Goal: Find specific page/section: Find specific page/section

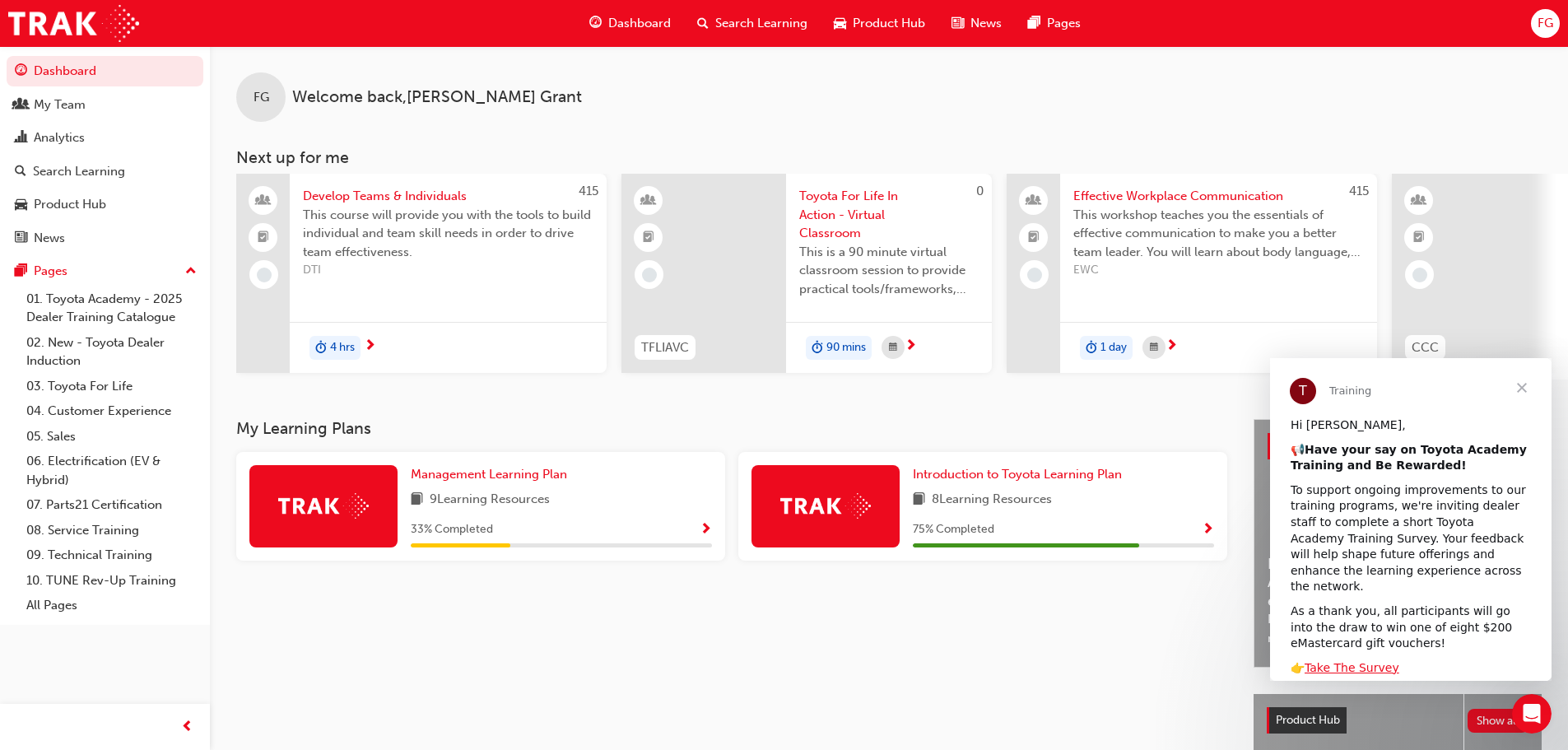
click at [1518, 382] on span "Close" at bounding box center [1521, 388] width 59 height 59
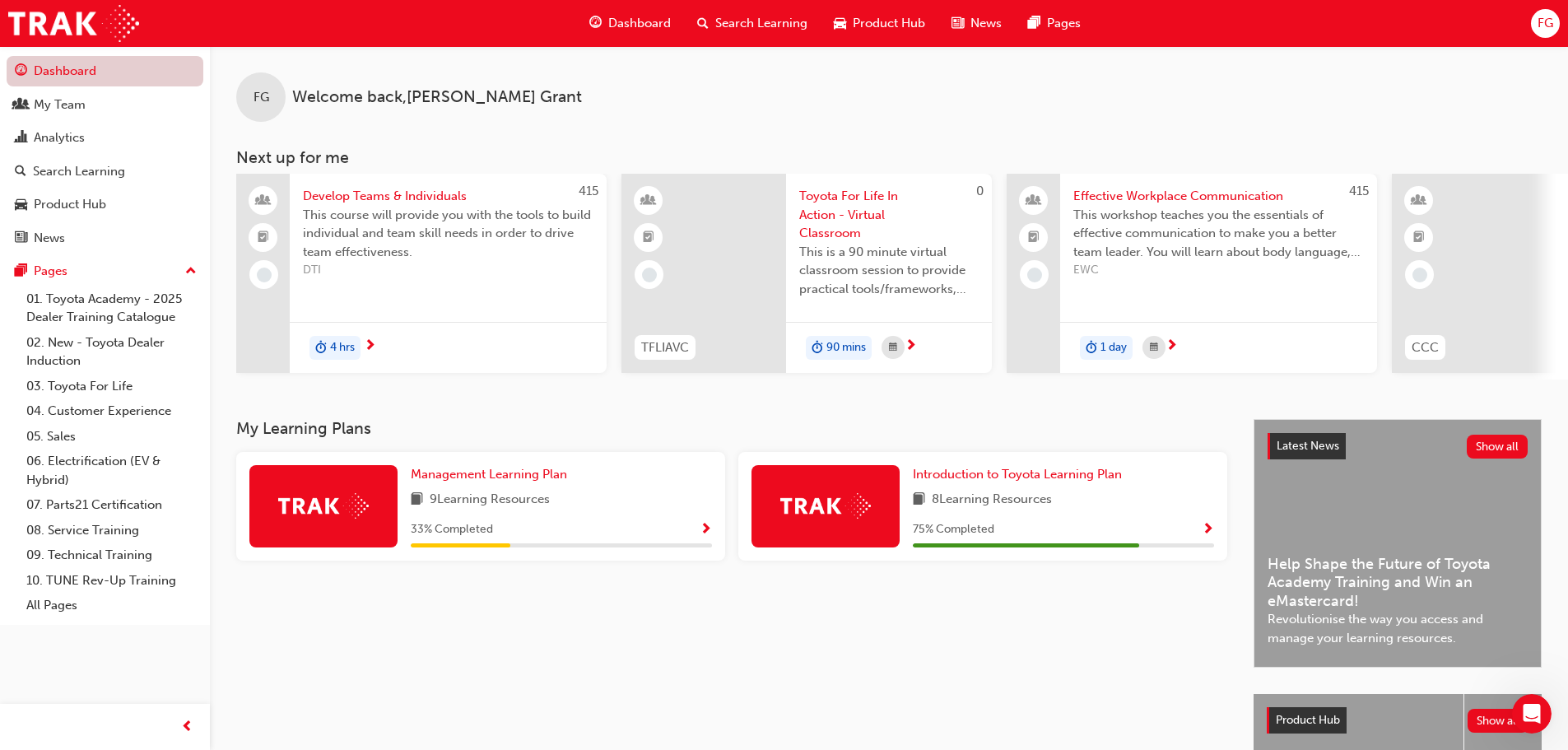
click at [121, 83] on link "Dashboard" at bounding box center [105, 71] width 196 height 30
click at [106, 104] on div "My Team" at bounding box center [105, 105] width 180 height 21
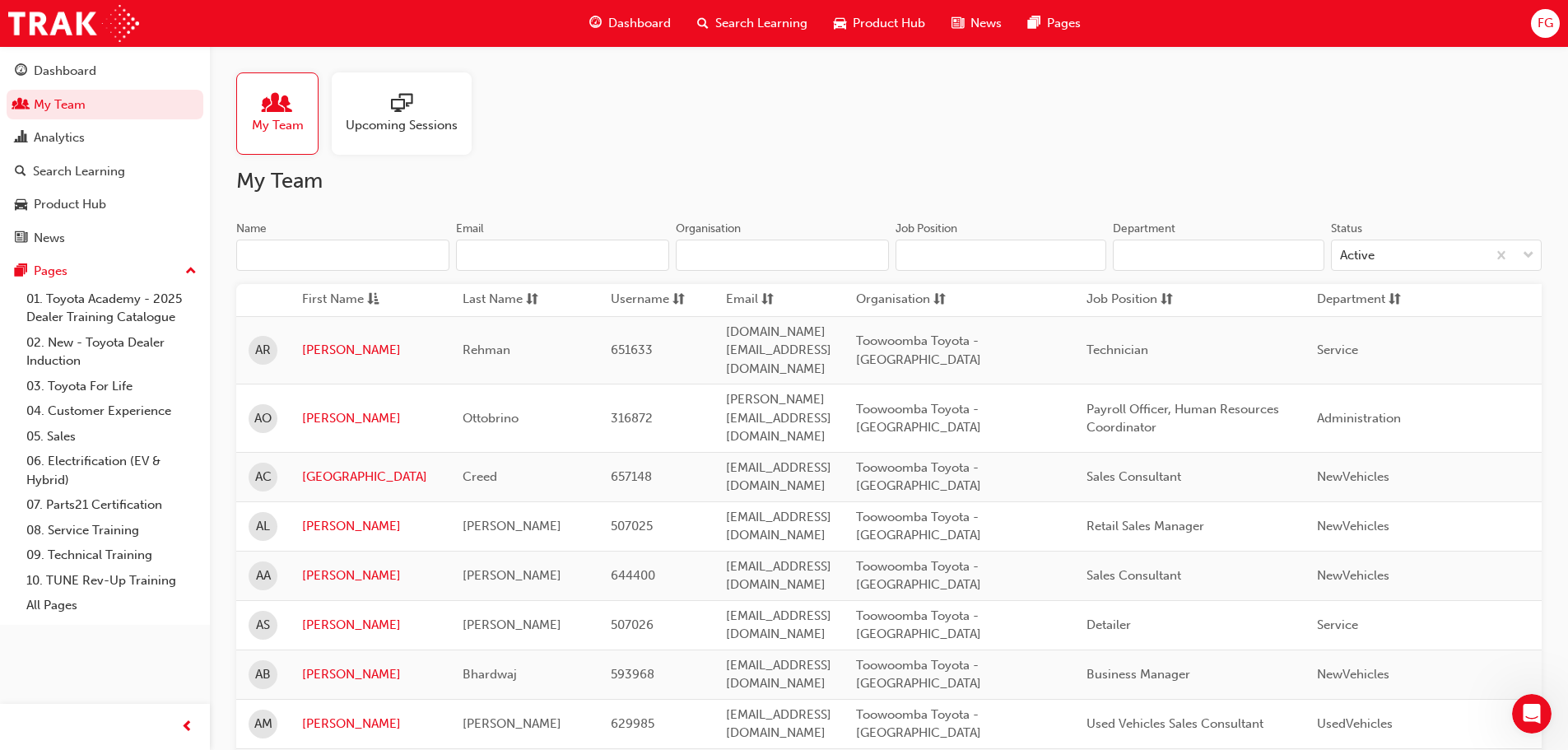
click at [320, 257] on input "Name" at bounding box center [343, 254] width 213 height 31
type input "k"
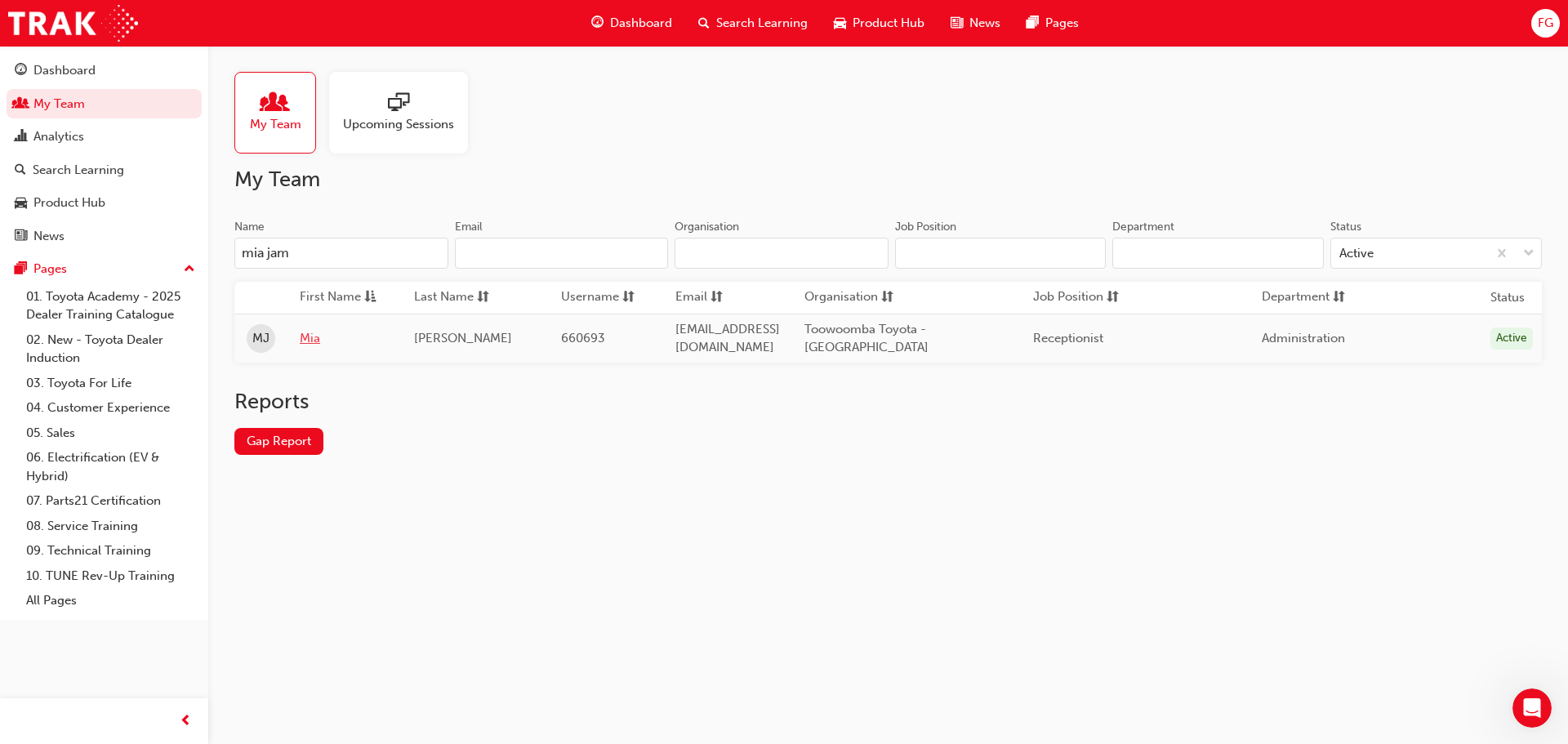
type input "mia jam"
click at [303, 341] on link "Mia" at bounding box center [344, 338] width 90 height 19
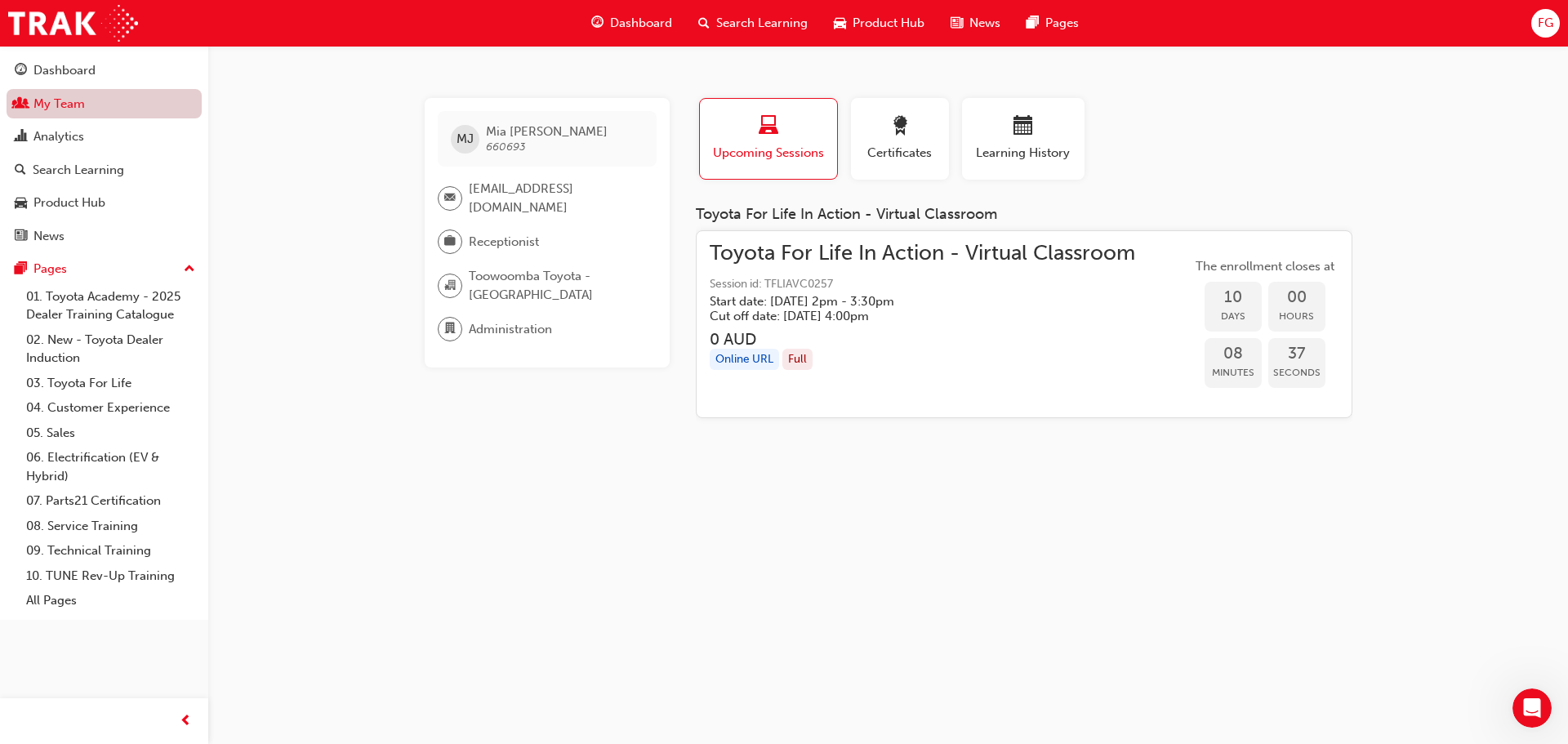
click at [78, 113] on link "My Team" at bounding box center [104, 104] width 195 height 30
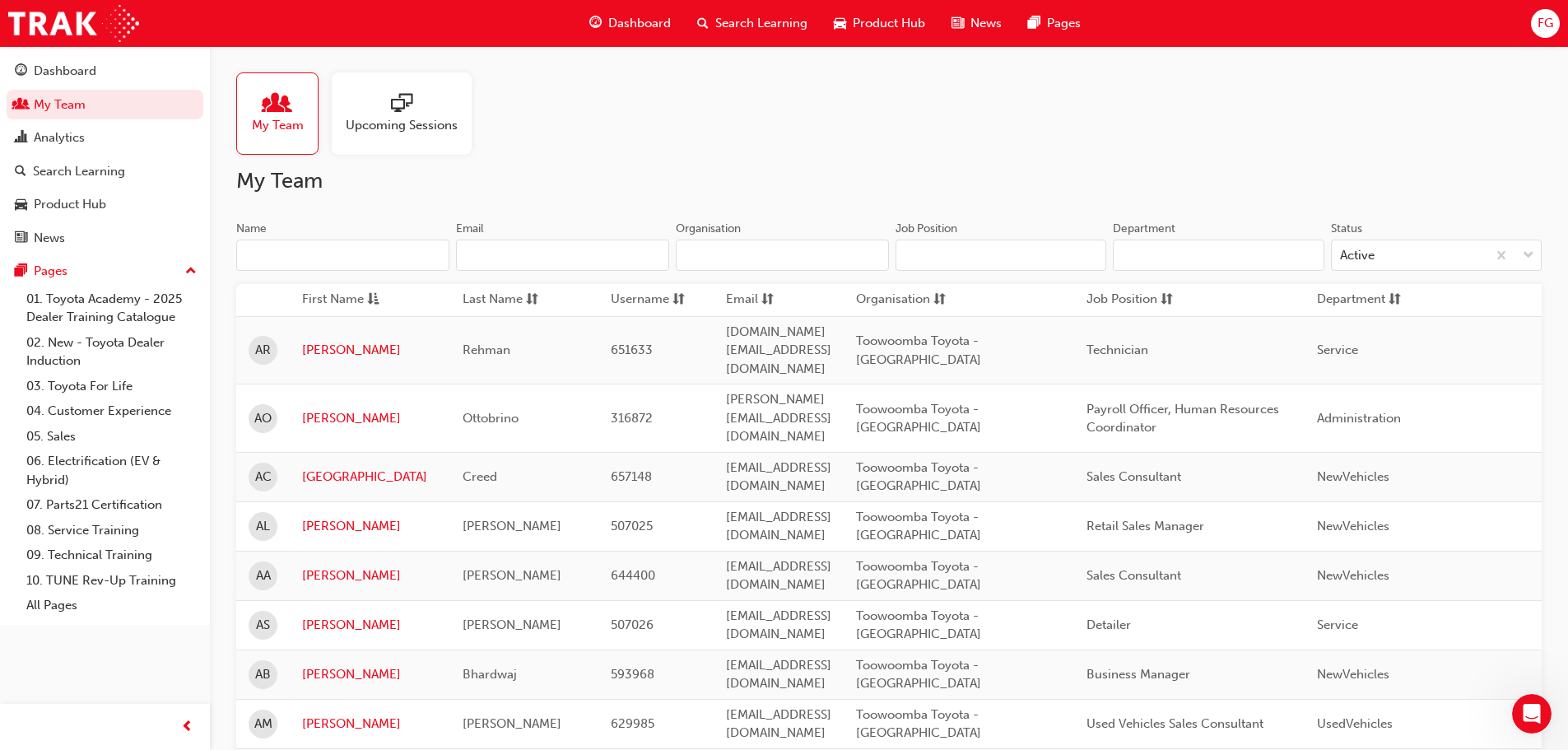
click at [281, 256] on input "Name" at bounding box center [343, 254] width 213 height 31
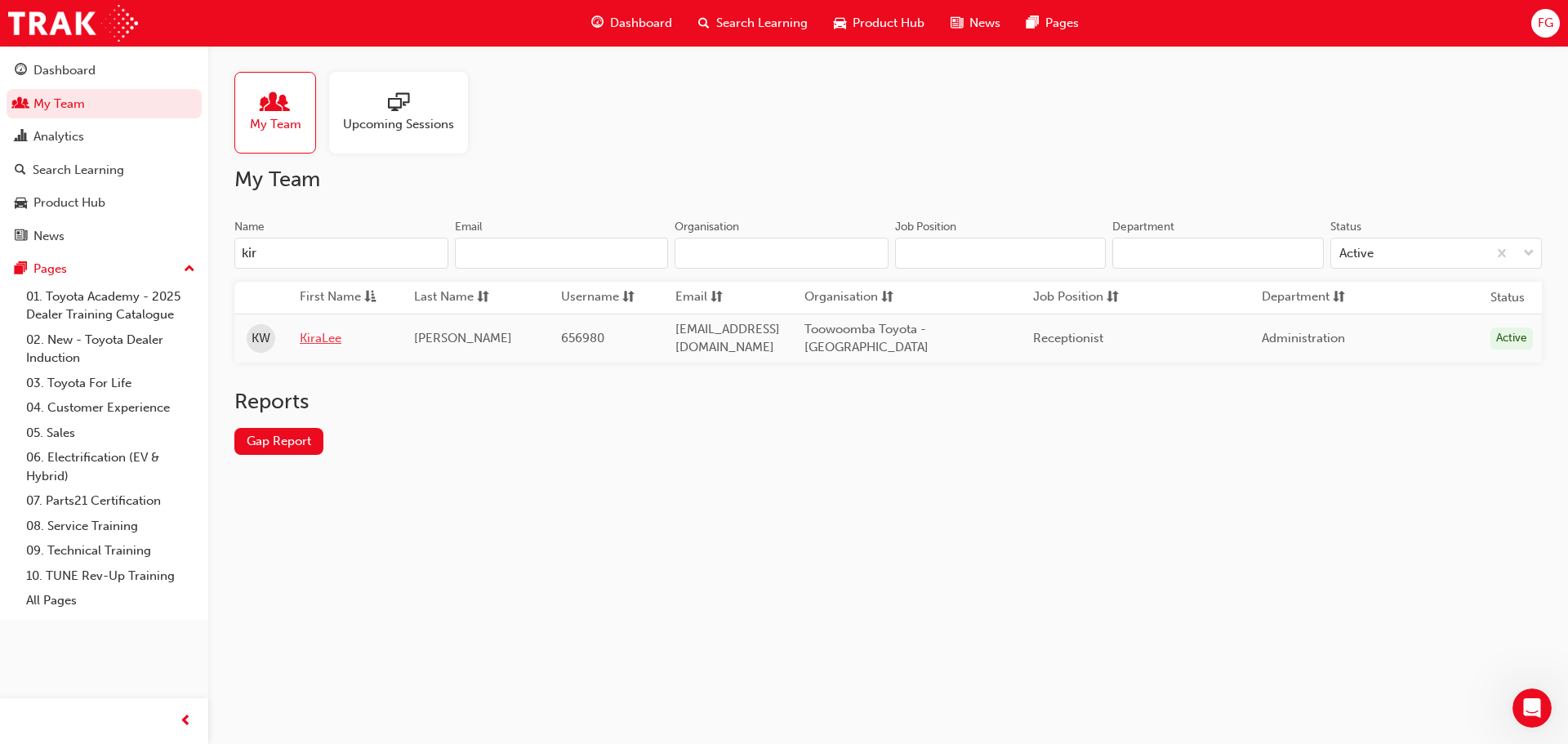
type input "kir"
click at [324, 337] on link "KiraLee" at bounding box center [344, 338] width 90 height 19
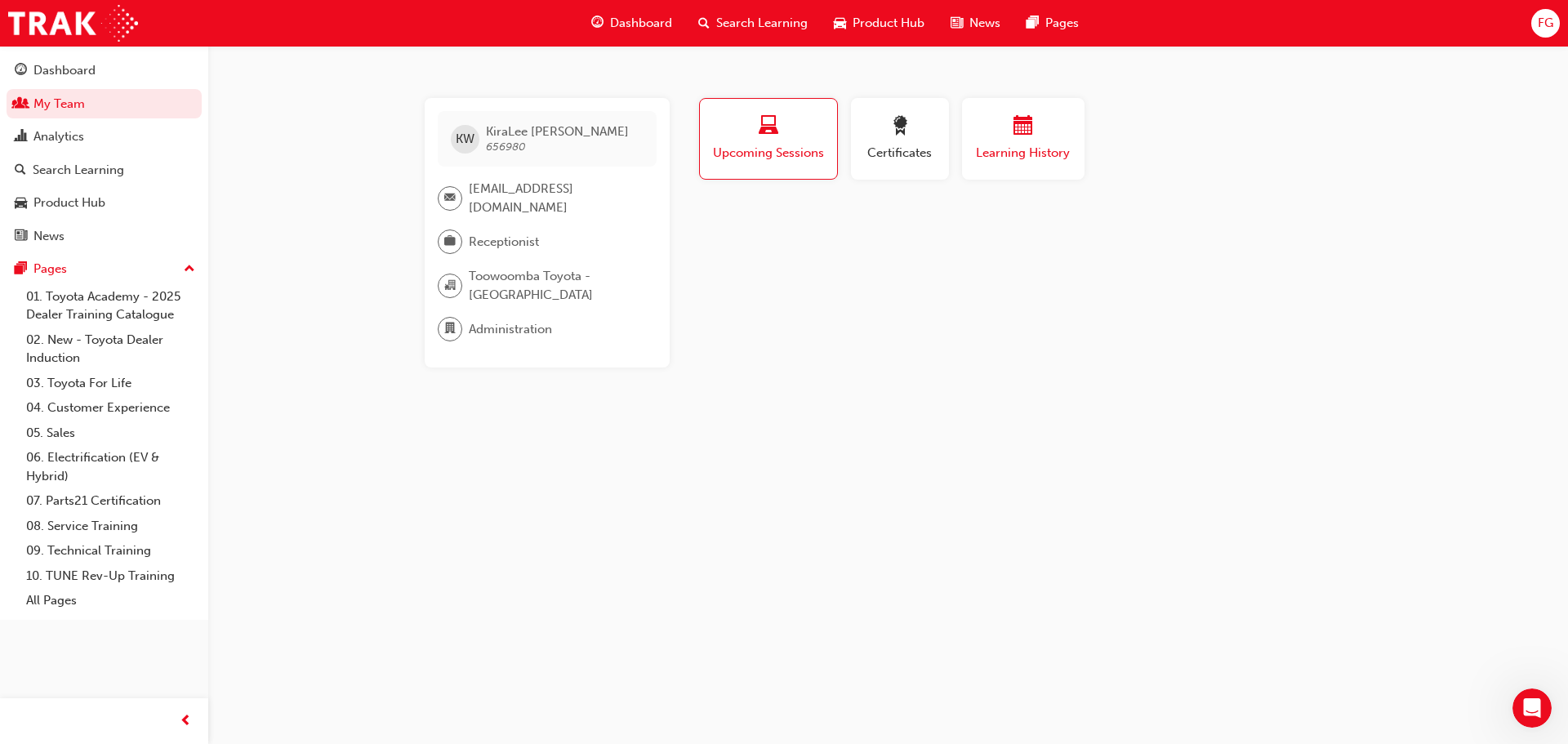
click at [1037, 133] on div "button" at bounding box center [1023, 129] width 98 height 26
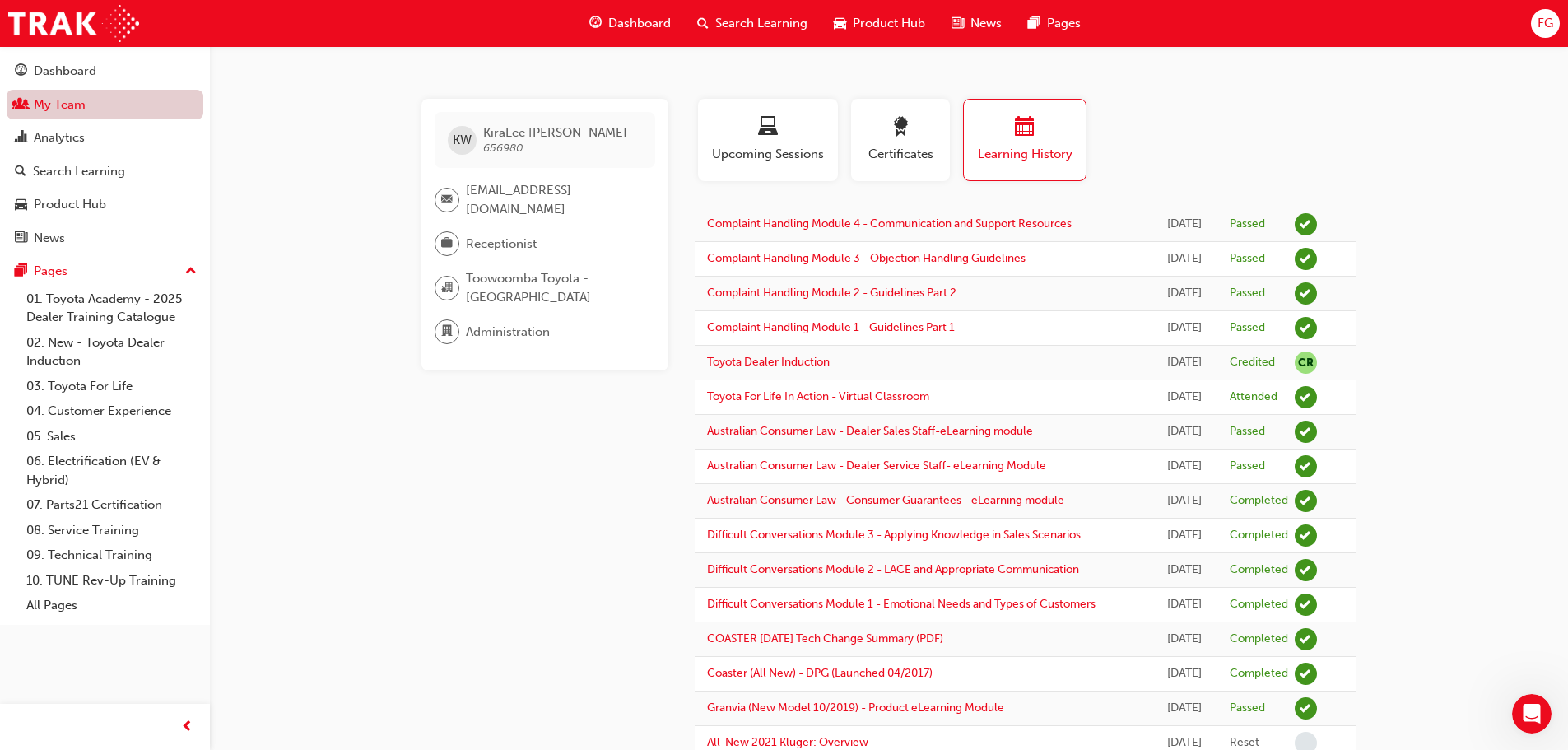
click at [96, 112] on link "My Team" at bounding box center [105, 105] width 196 height 30
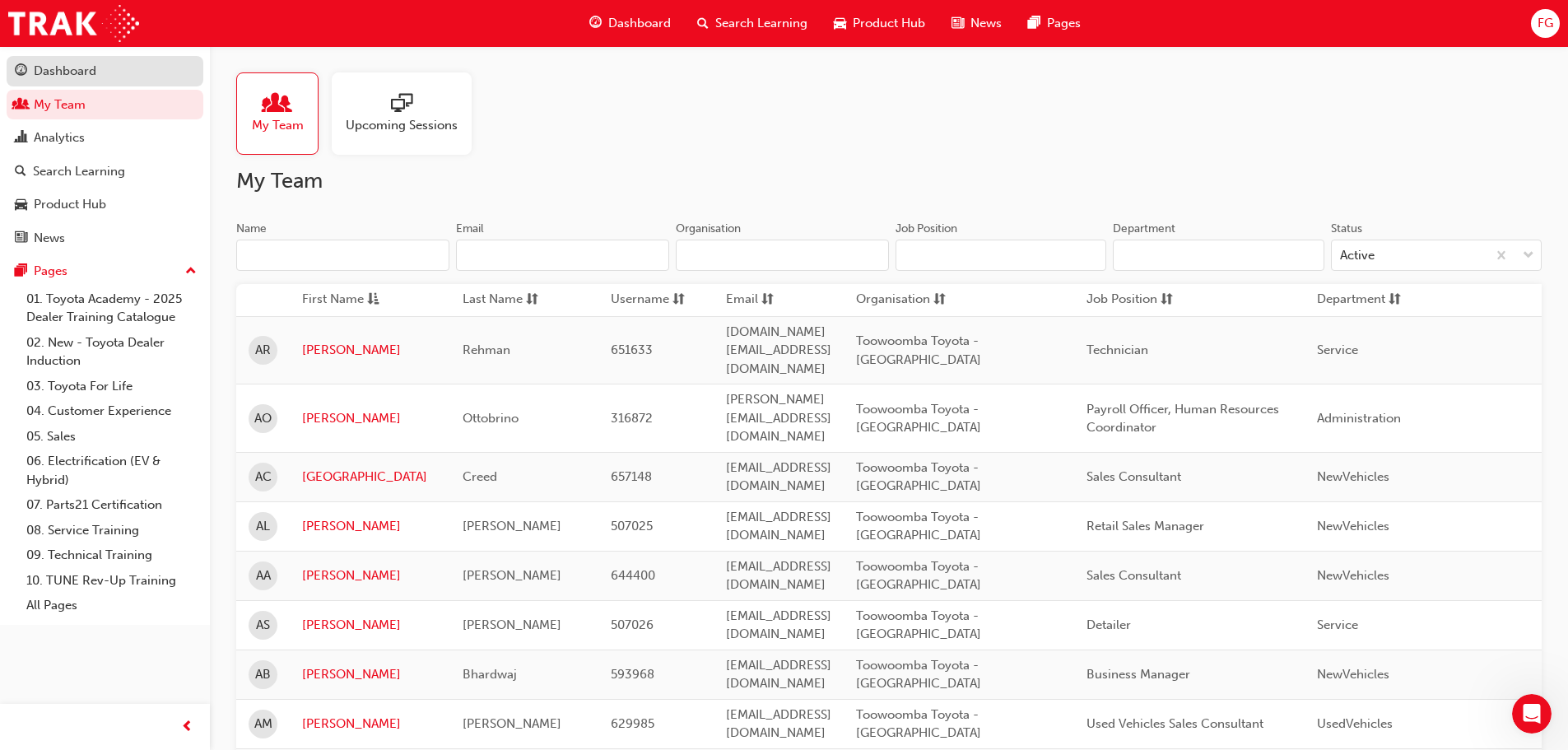
click at [60, 75] on div "Dashboard" at bounding box center [65, 71] width 63 height 19
